Goal: Transaction & Acquisition: Purchase product/service

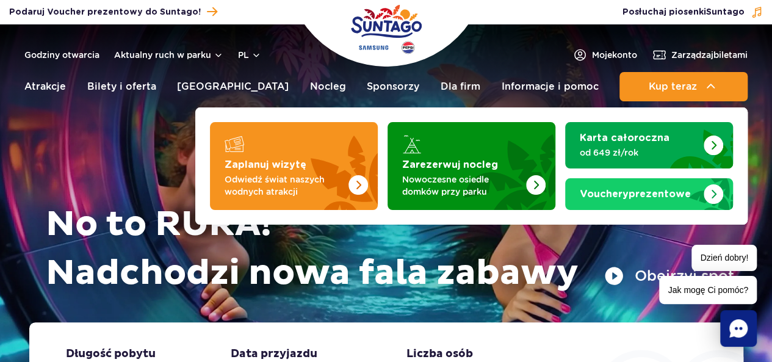
click at [714, 85] on img at bounding box center [711, 86] width 15 height 15
click at [704, 91] on img at bounding box center [711, 86] width 15 height 15
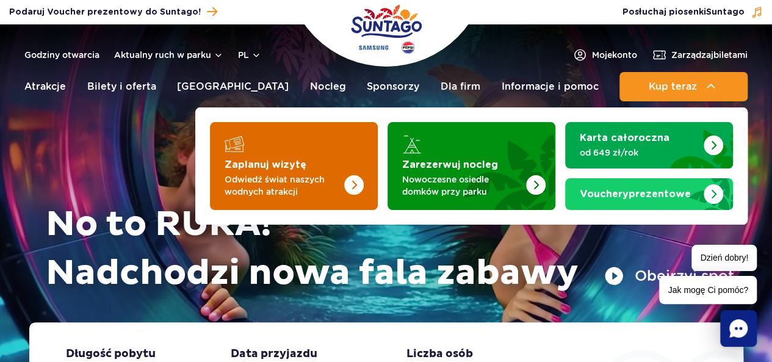
click at [327, 155] on img "Zaplanuj wizytę" at bounding box center [329, 162] width 97 height 95
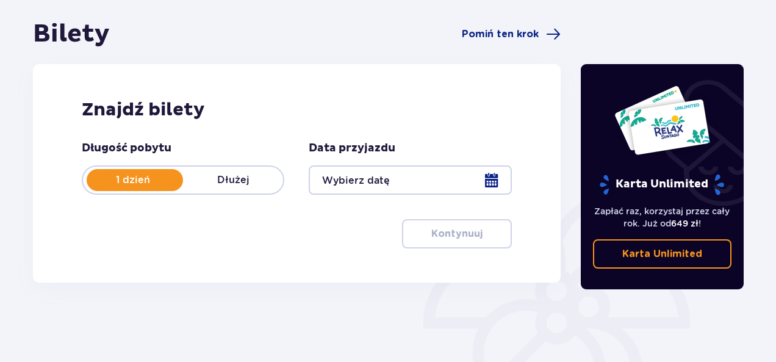
scroll to position [111, 0]
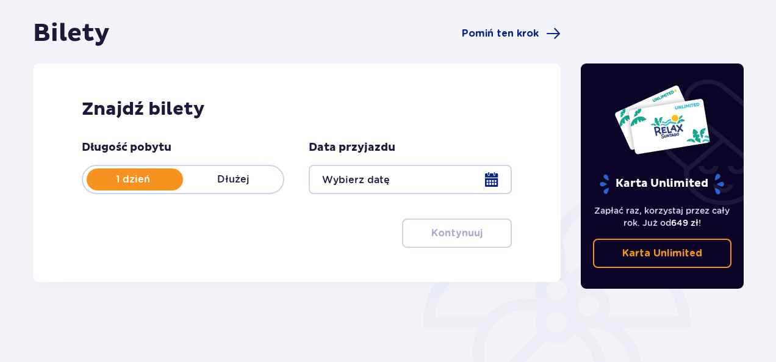
click at [423, 174] on div at bounding box center [410, 179] width 203 height 29
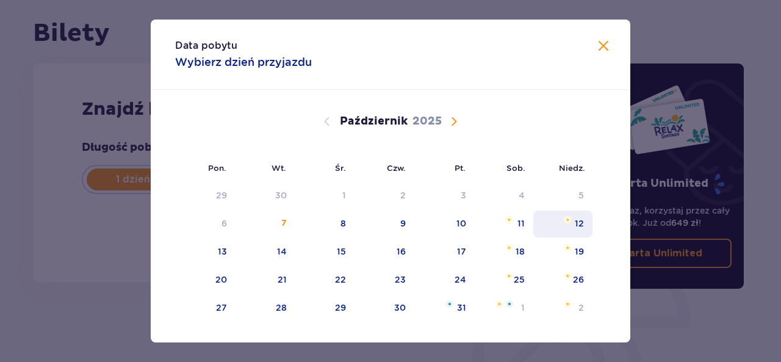
click at [572, 225] on div "12" at bounding box center [562, 224] width 59 height 27
type input "12.10.25"
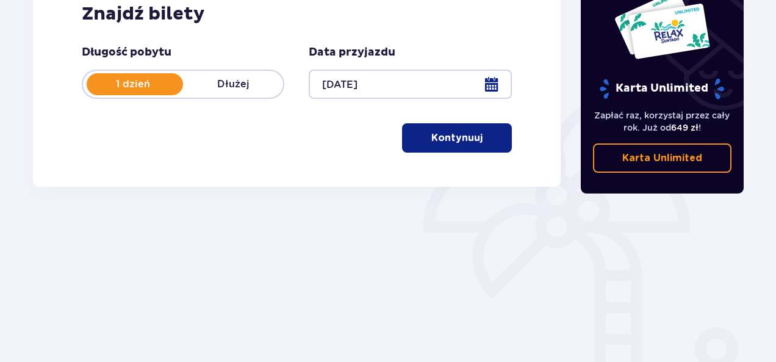
scroll to position [207, 0]
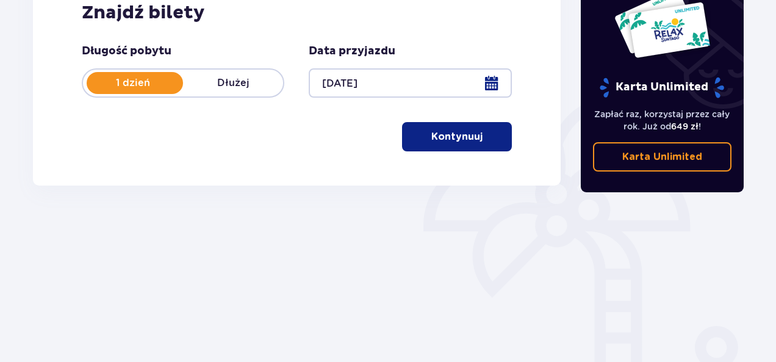
click at [486, 127] on button "Kontynuuj" at bounding box center [457, 136] width 110 height 29
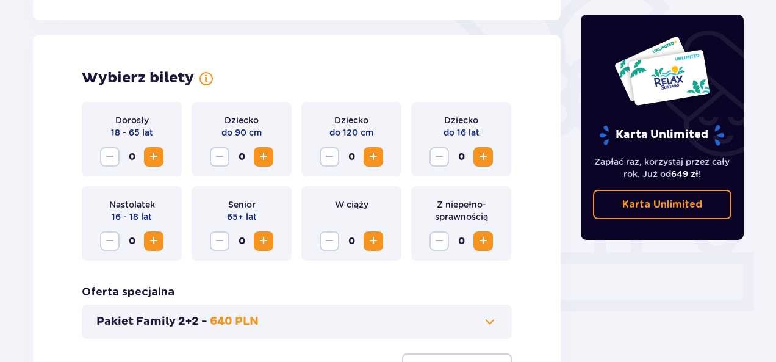
scroll to position [339, 0]
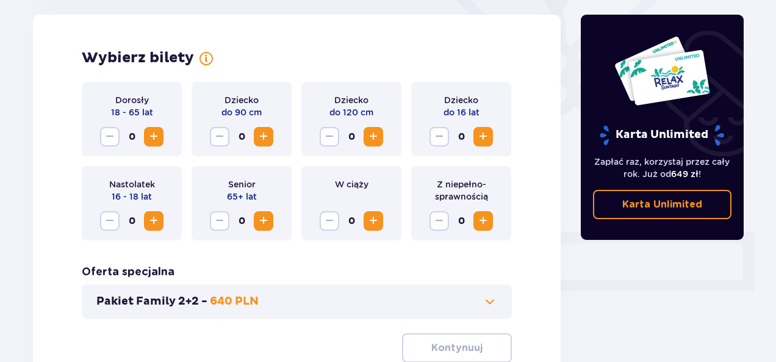
click at [150, 134] on span "Zwiększ" at bounding box center [153, 136] width 15 height 15
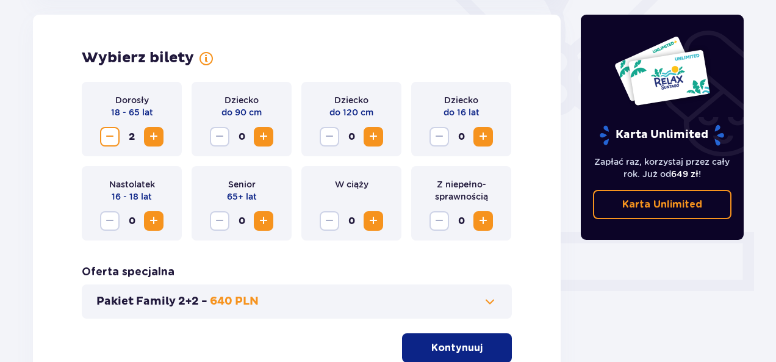
click at [150, 134] on span "Zwiększ" at bounding box center [153, 136] width 15 height 15
click at [99, 137] on div "Dorosły 18 - 65 lat 4" at bounding box center [132, 119] width 100 height 74
click at [107, 137] on span "Zmniejsz" at bounding box center [110, 136] width 15 height 15
click at [151, 135] on span "Zwiększ" at bounding box center [153, 136] width 15 height 15
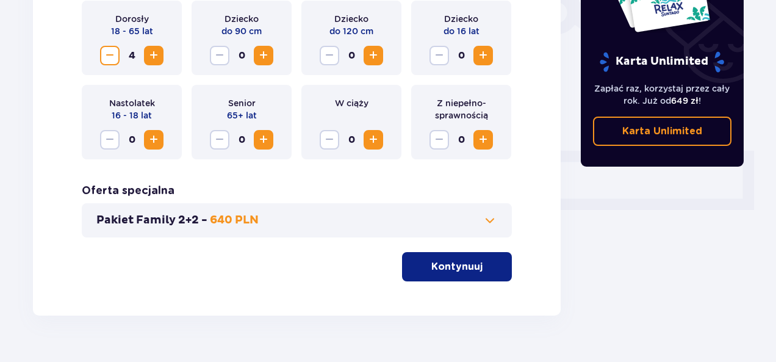
scroll to position [421, 0]
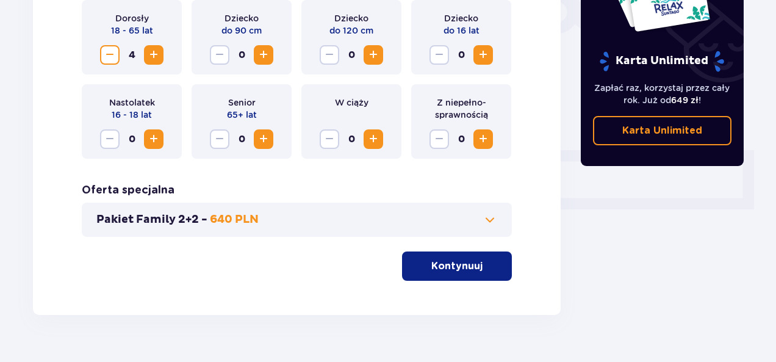
click at [452, 270] on p "Kontynuuj" at bounding box center [456, 265] width 51 height 13
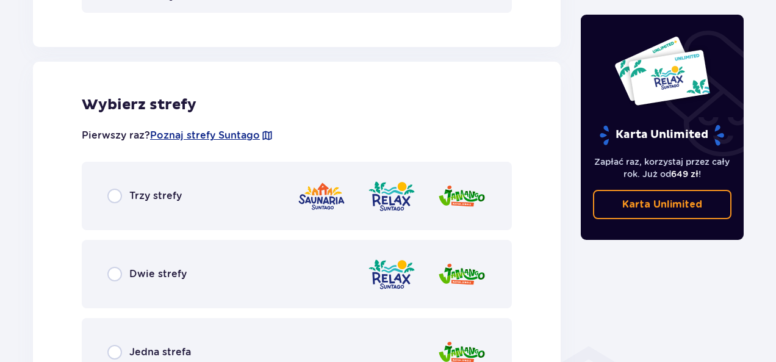
scroll to position [677, 0]
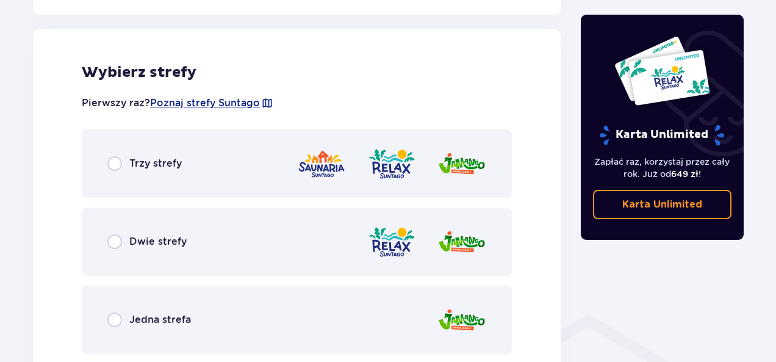
click at [115, 164] on input "radio" at bounding box center [114, 163] width 15 height 15
radio input "true"
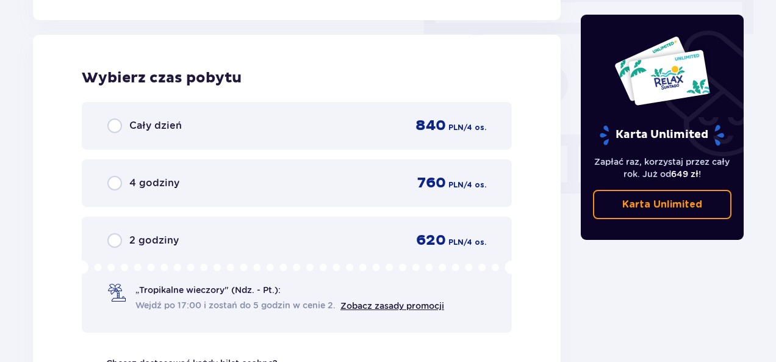
scroll to position [1102, 0]
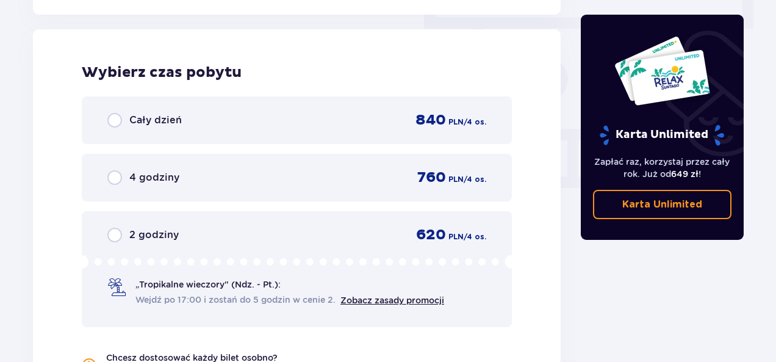
click at [134, 129] on div "Cały dzień 840 PLN / 4 os." at bounding box center [296, 120] width 379 height 18
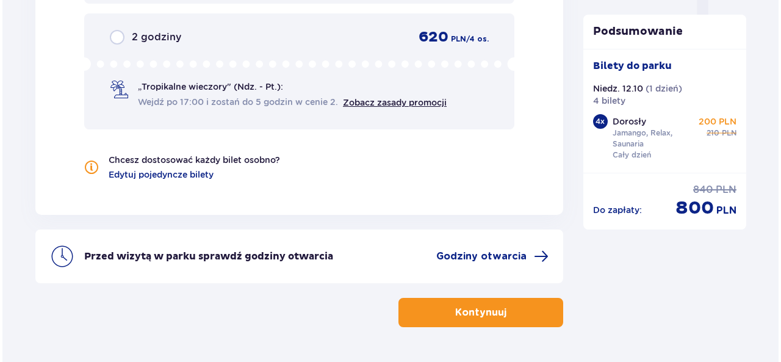
scroll to position [1328, 0]
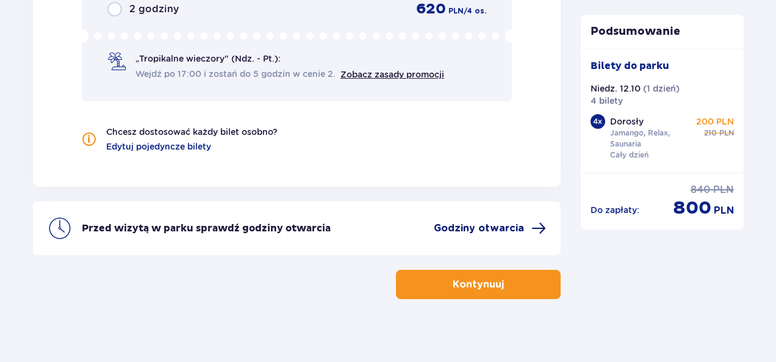
click at [525, 227] on span "Godziny otwarcia" at bounding box center [490, 228] width 112 height 15
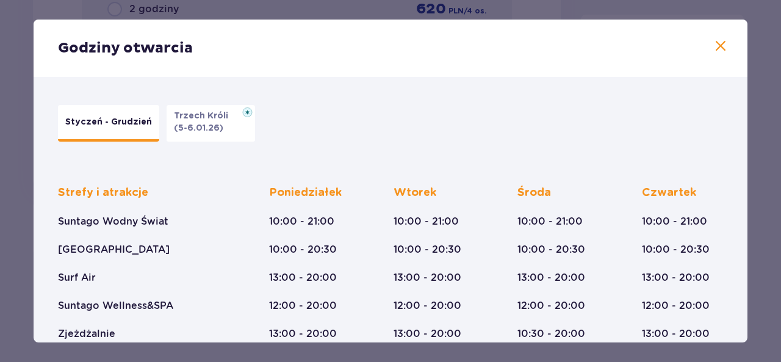
click at [716, 53] on span at bounding box center [720, 46] width 15 height 15
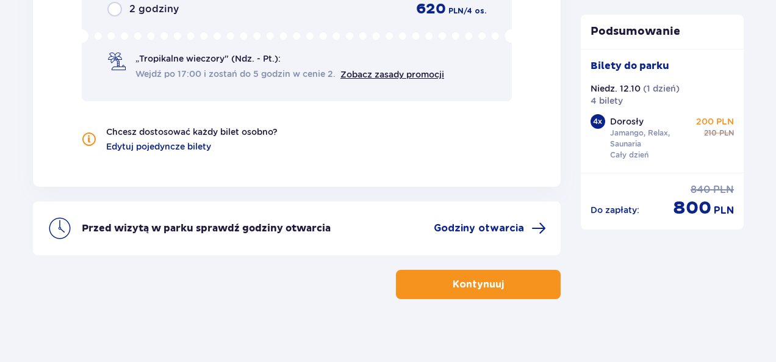
click at [495, 280] on button "Kontynuuj" at bounding box center [478, 284] width 165 height 29
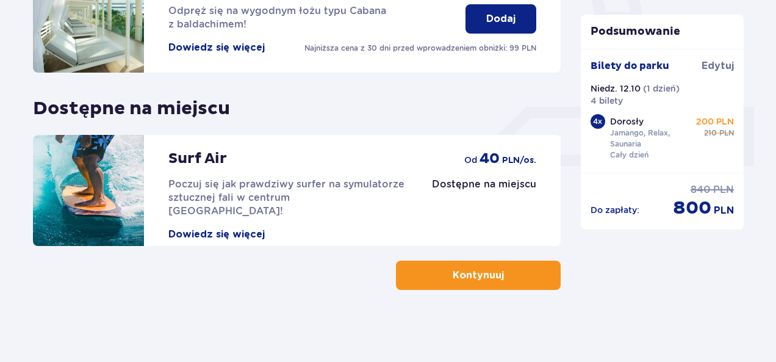
scroll to position [465, 0]
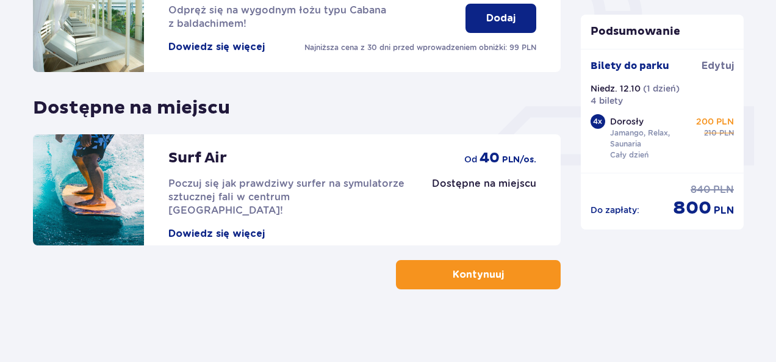
click at [520, 276] on button "Kontynuuj" at bounding box center [478, 274] width 165 height 29
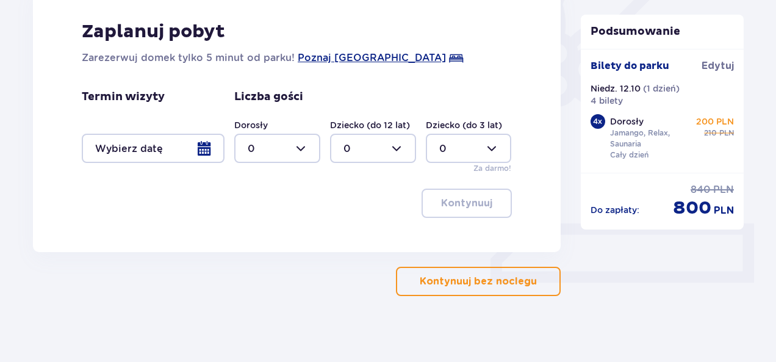
scroll to position [354, 0]
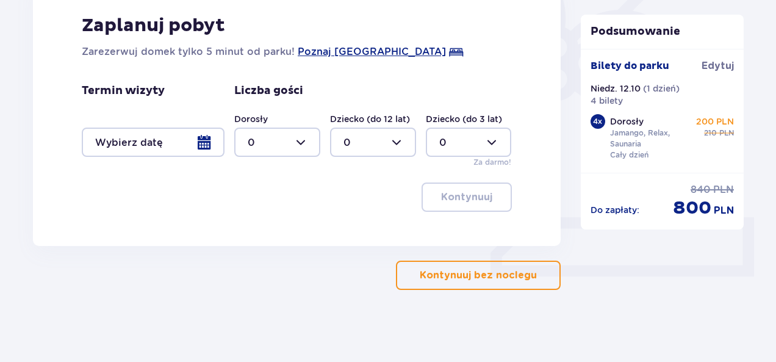
click at [544, 264] on button "Kontynuuj bez noclegu" at bounding box center [478, 275] width 165 height 29
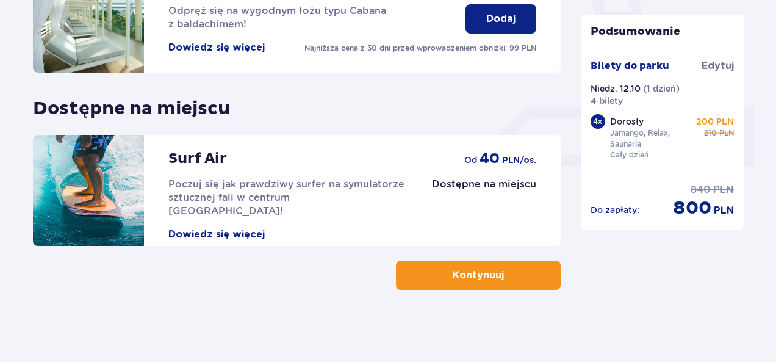
scroll to position [465, 0]
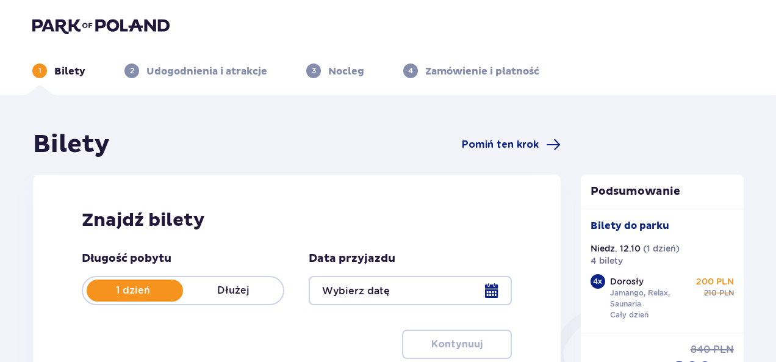
type input "12.10.25"
